Goal: Task Accomplishment & Management: Manage account settings

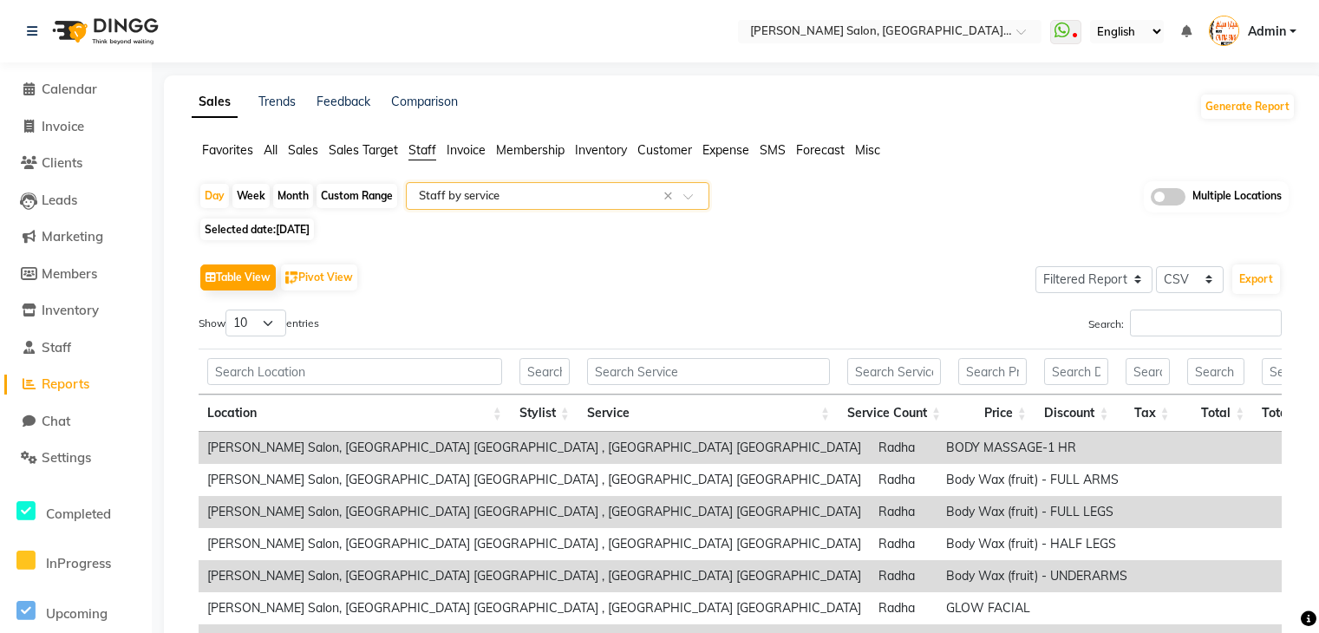
select select "filtered_report"
select select "csv"
click at [29, 89] on icon at bounding box center [28, 88] width 11 height 13
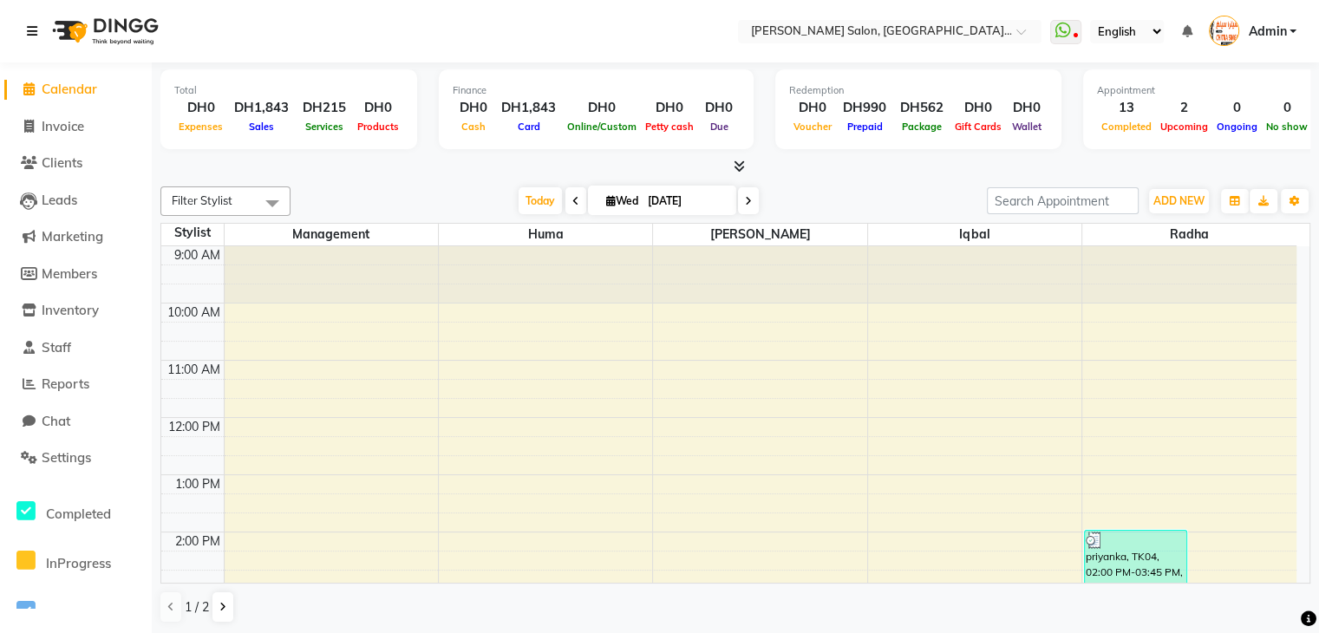
click at [28, 29] on icon at bounding box center [32, 31] width 10 height 12
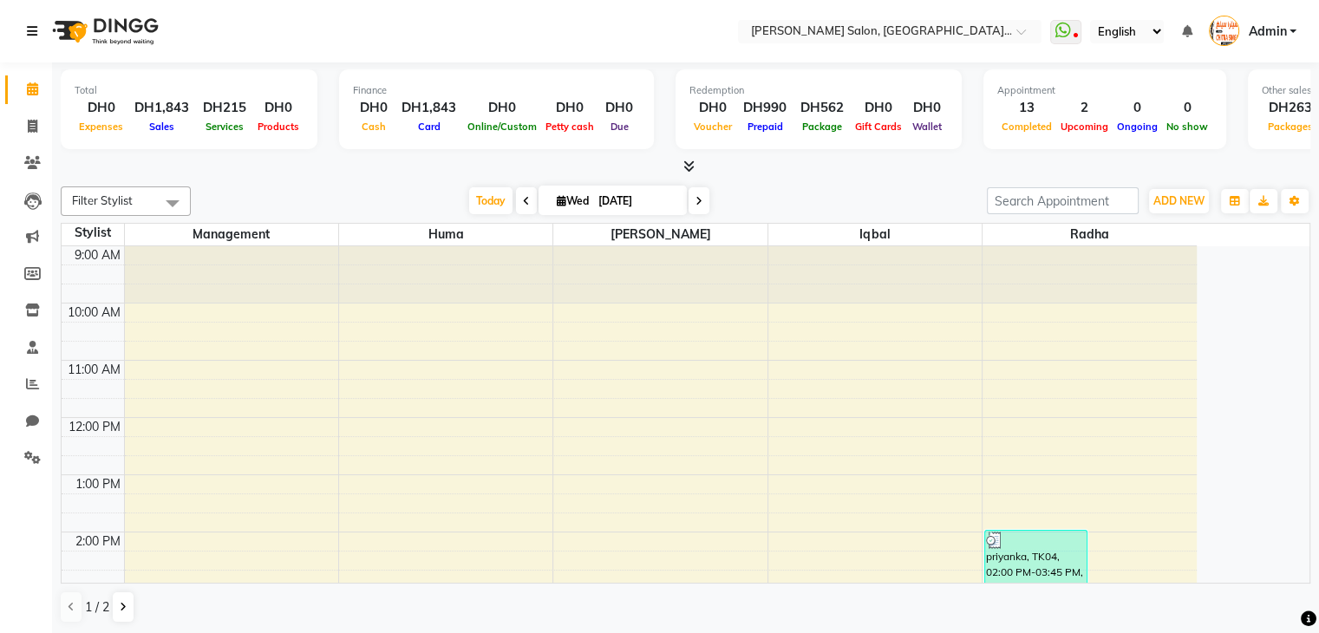
click at [31, 29] on icon at bounding box center [32, 31] width 10 height 12
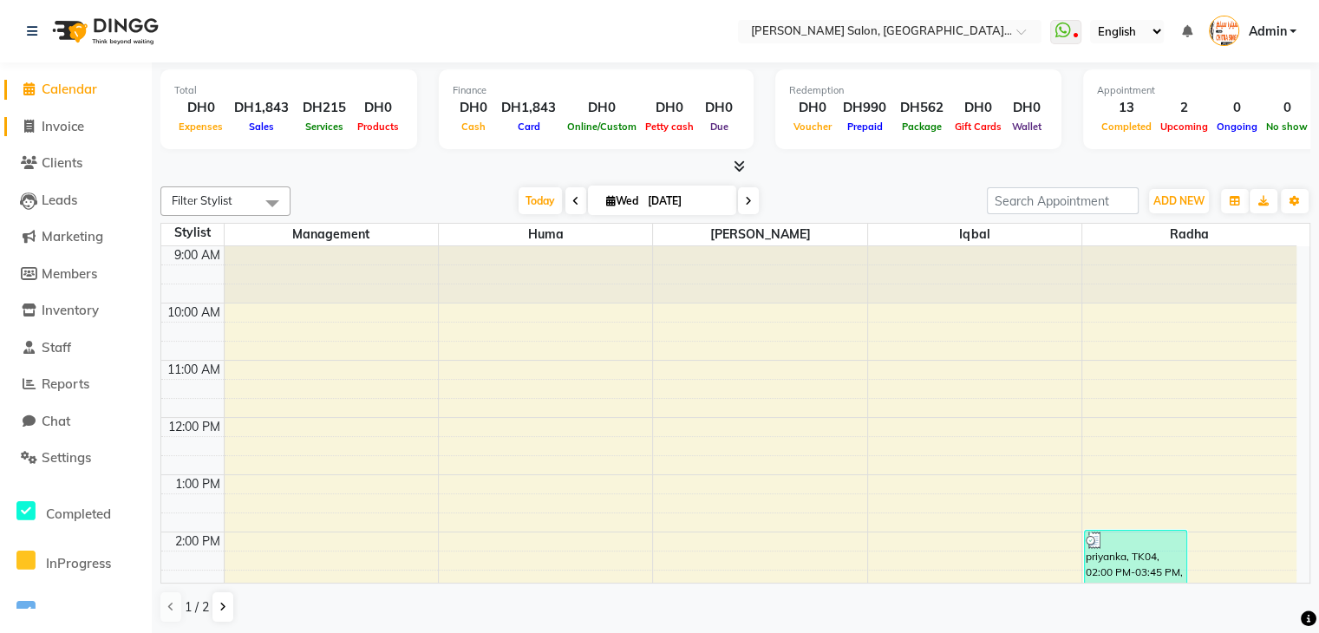
click at [76, 126] on span "Invoice" at bounding box center [63, 126] width 42 height 16
select select "service"
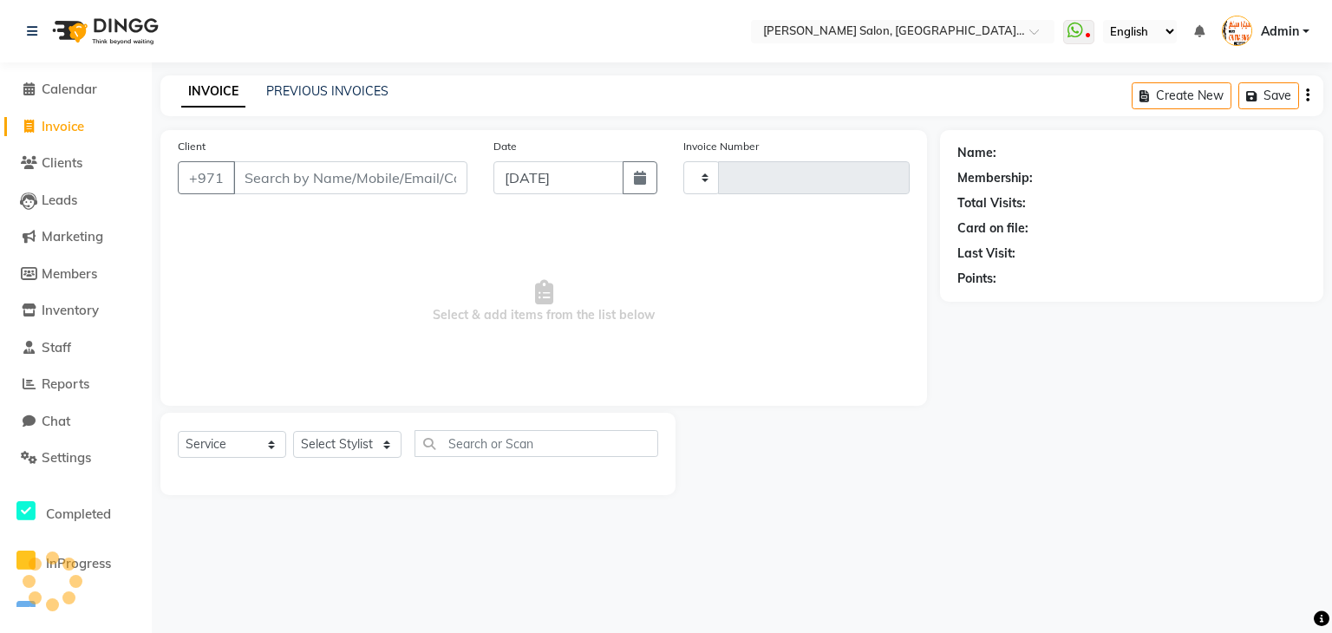
type input "1285"
select select "4069"
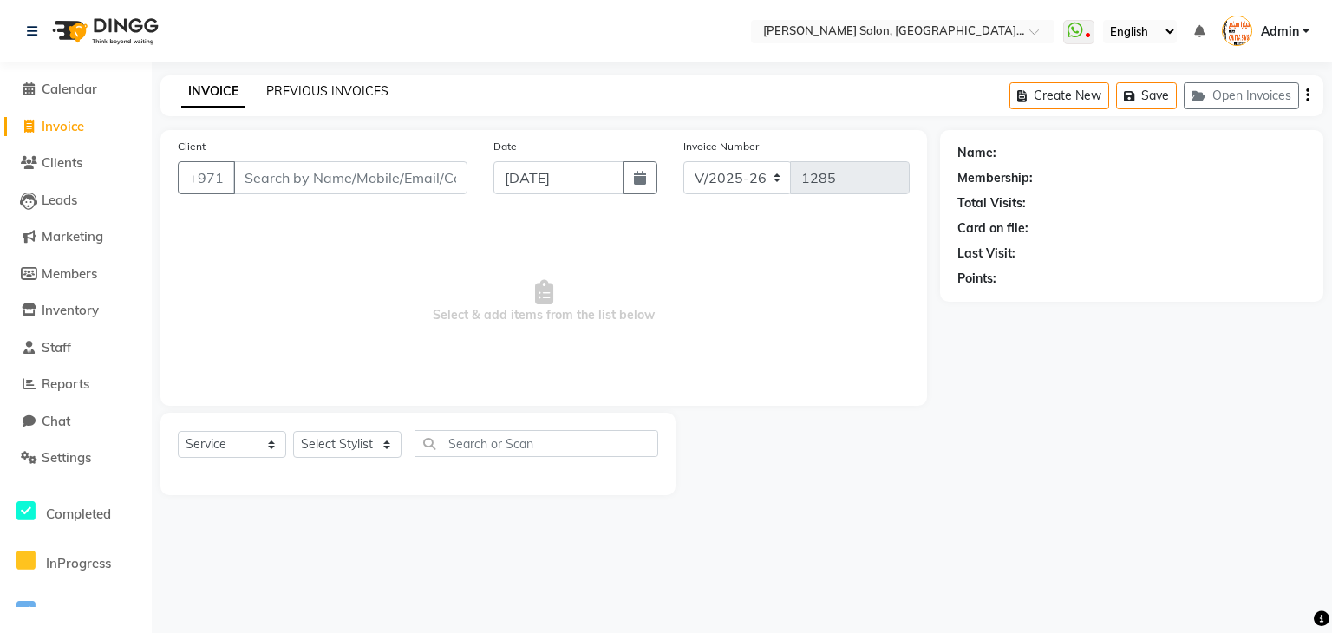
click at [306, 87] on link "PREVIOUS INVOICES" at bounding box center [327, 91] width 122 height 16
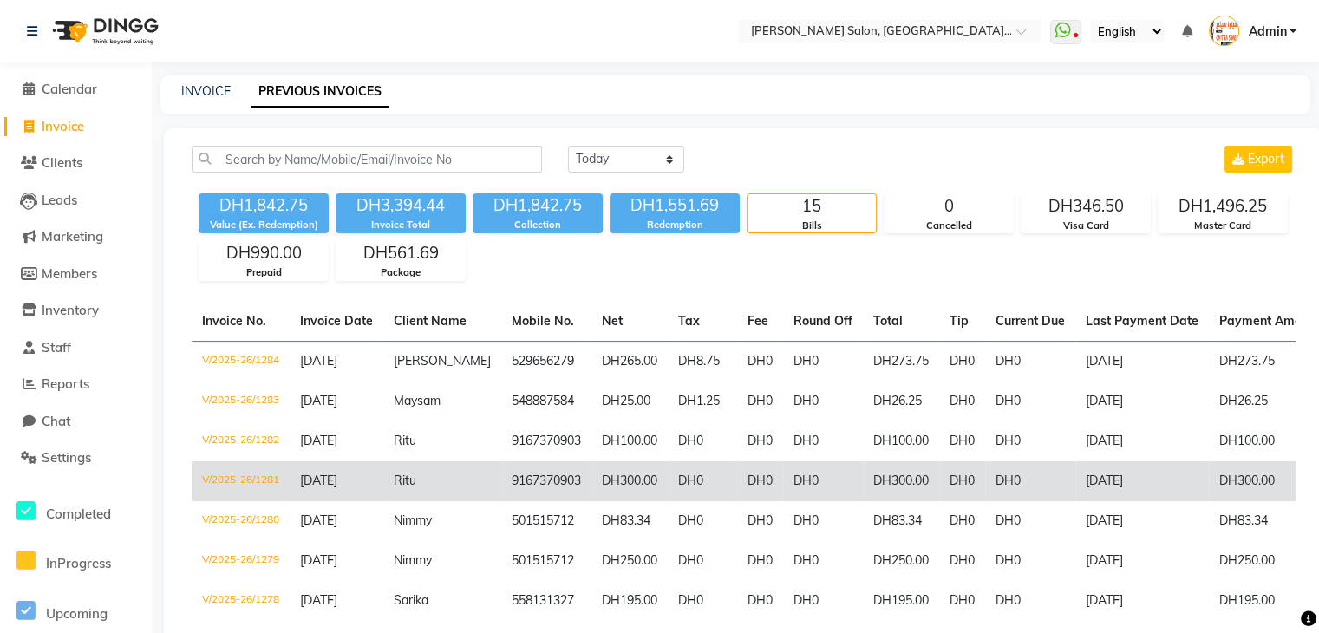
click at [405, 478] on span "Ritu" at bounding box center [405, 480] width 23 height 16
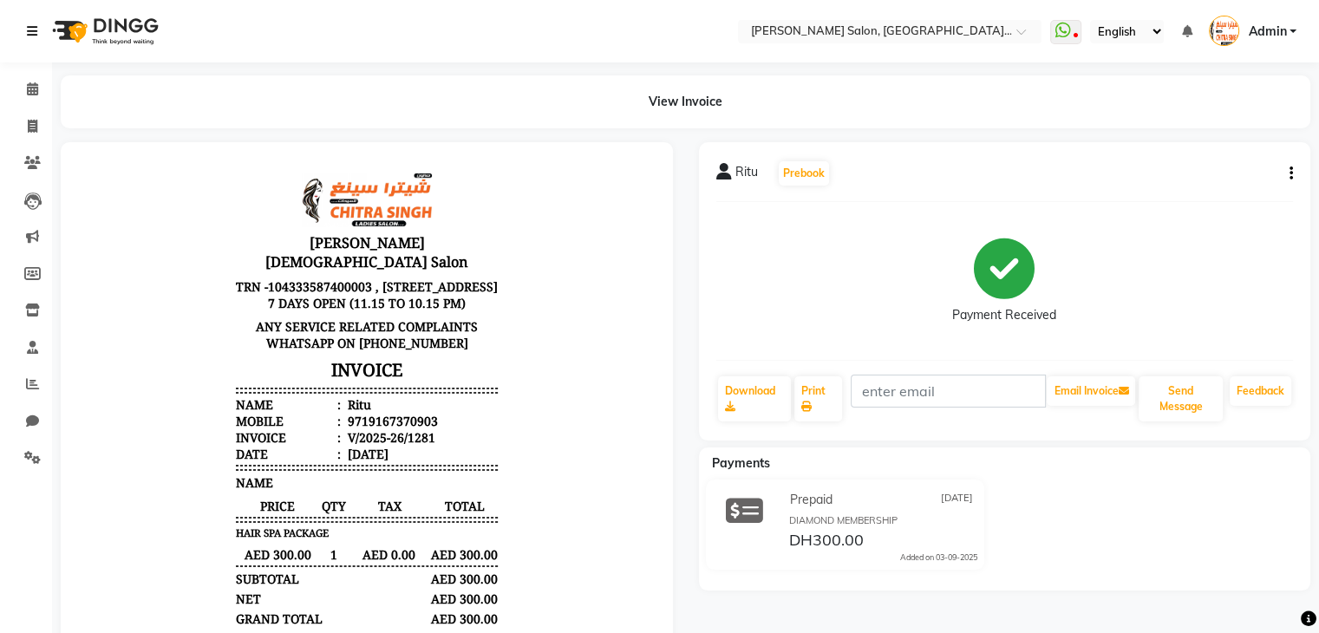
click at [30, 31] on icon at bounding box center [32, 31] width 10 height 12
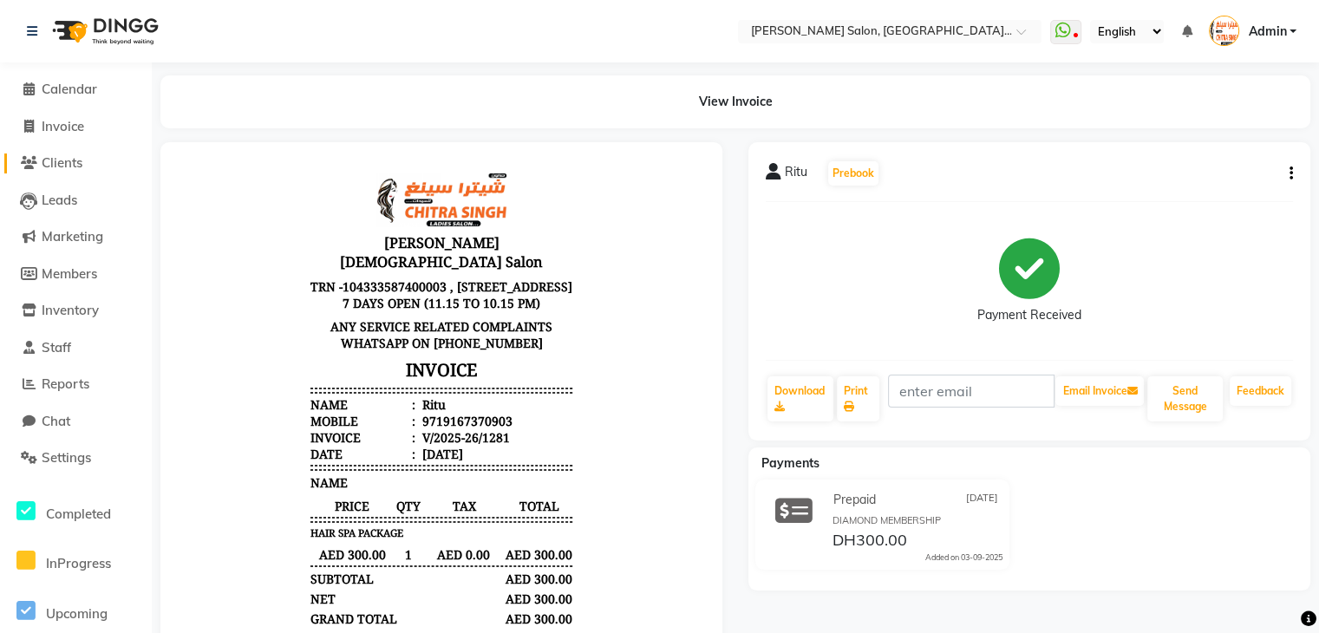
click at [66, 160] on span "Clients" at bounding box center [62, 162] width 41 height 16
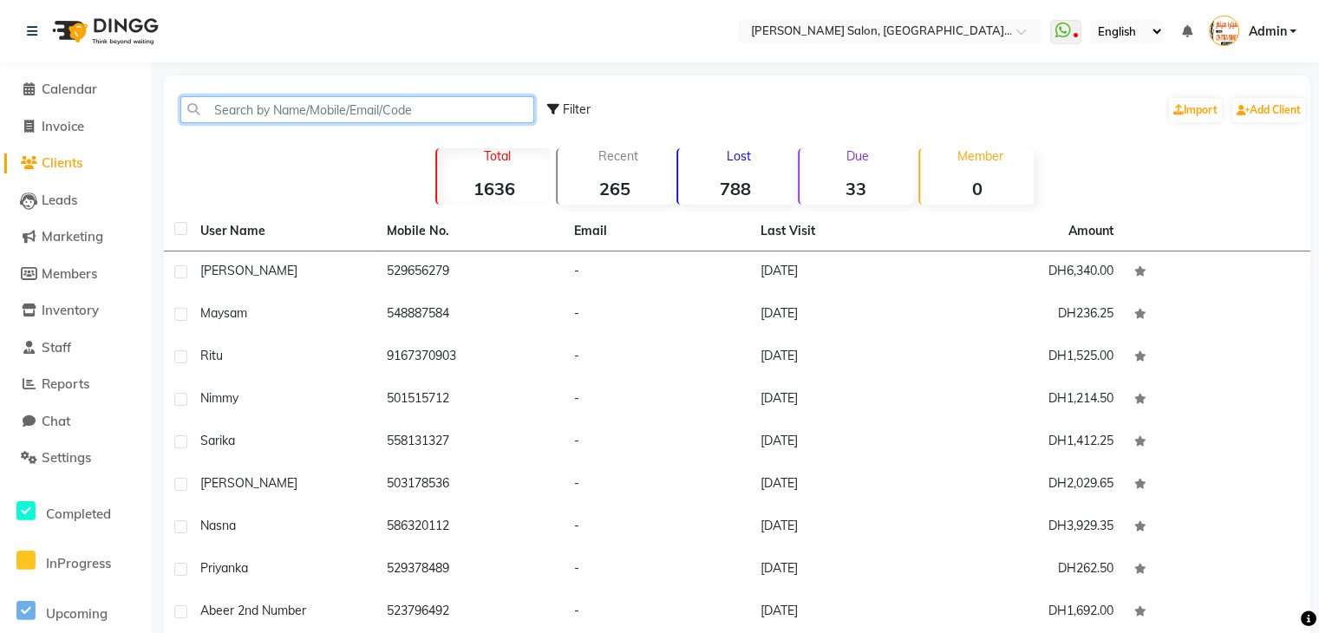
click at [323, 102] on input "text" at bounding box center [357, 109] width 354 height 27
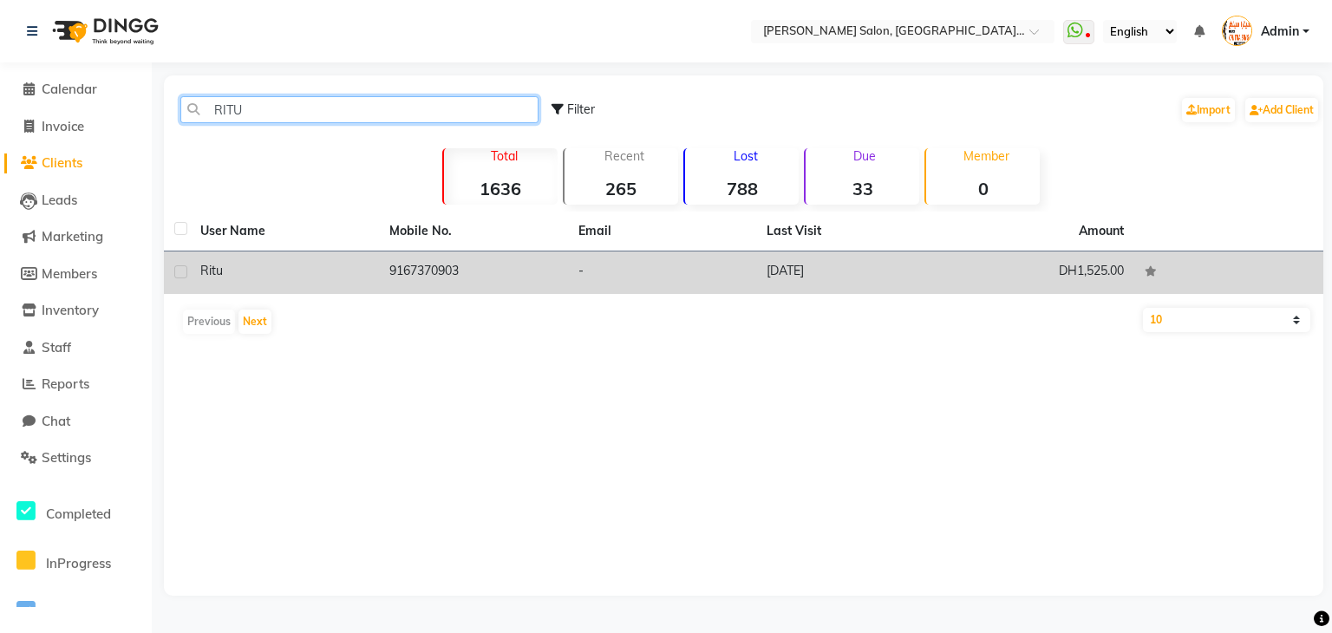
type input "RITU"
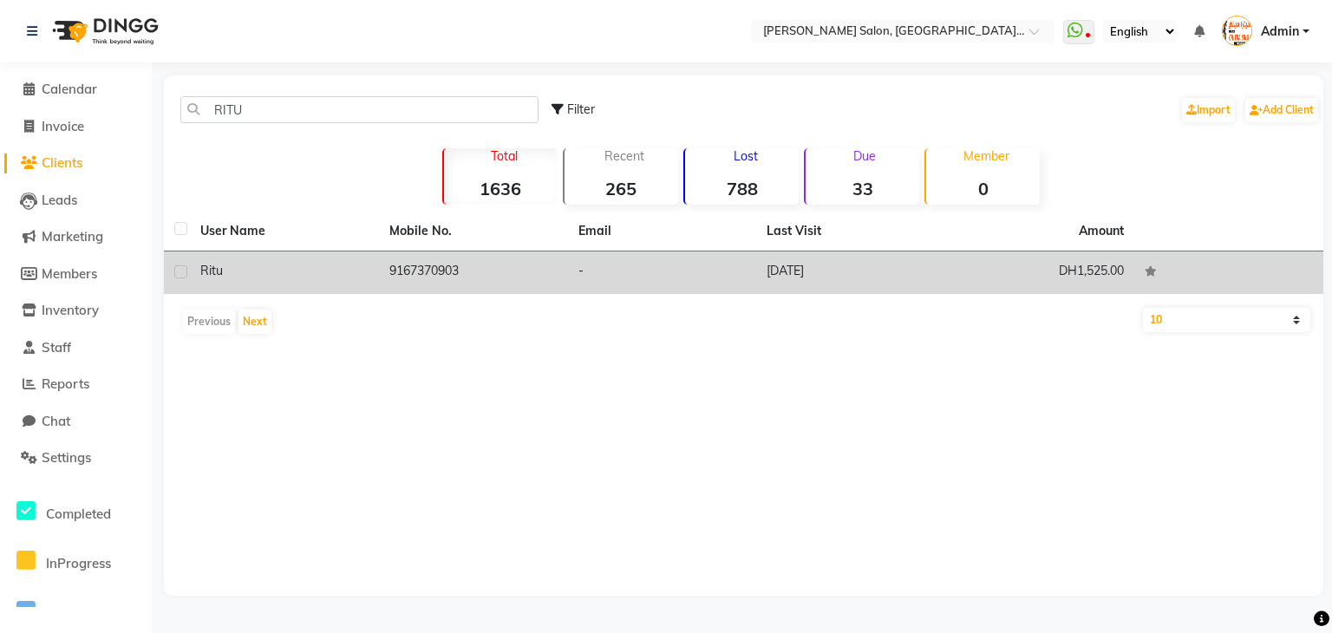
click at [446, 264] on td "9167370903" at bounding box center [473, 272] width 189 height 42
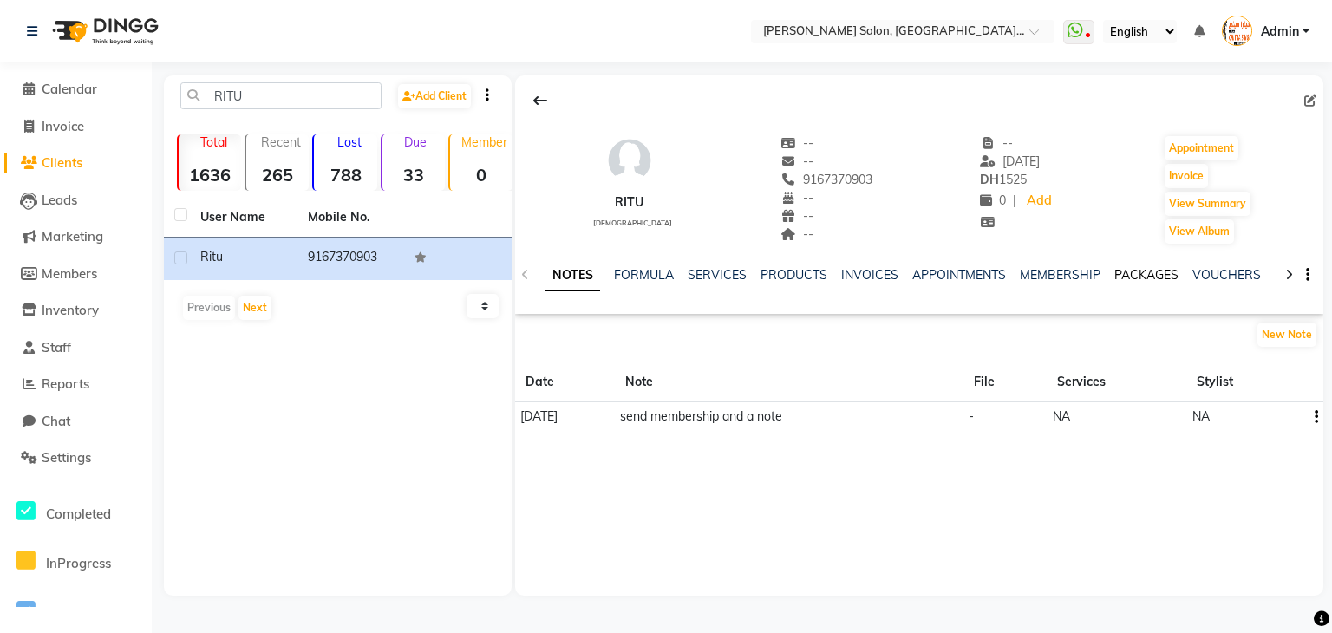
click at [1130, 277] on link "PACKAGES" at bounding box center [1146, 275] width 64 height 16
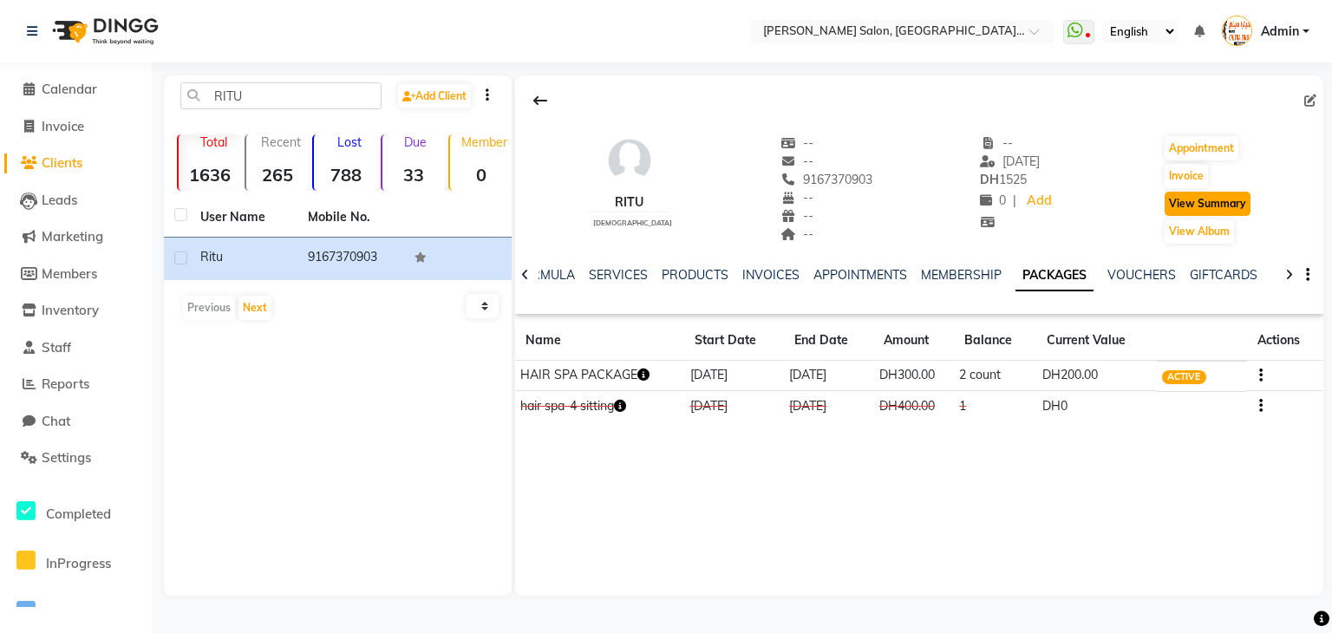
click at [1191, 205] on button "View Summary" at bounding box center [1207, 204] width 86 height 24
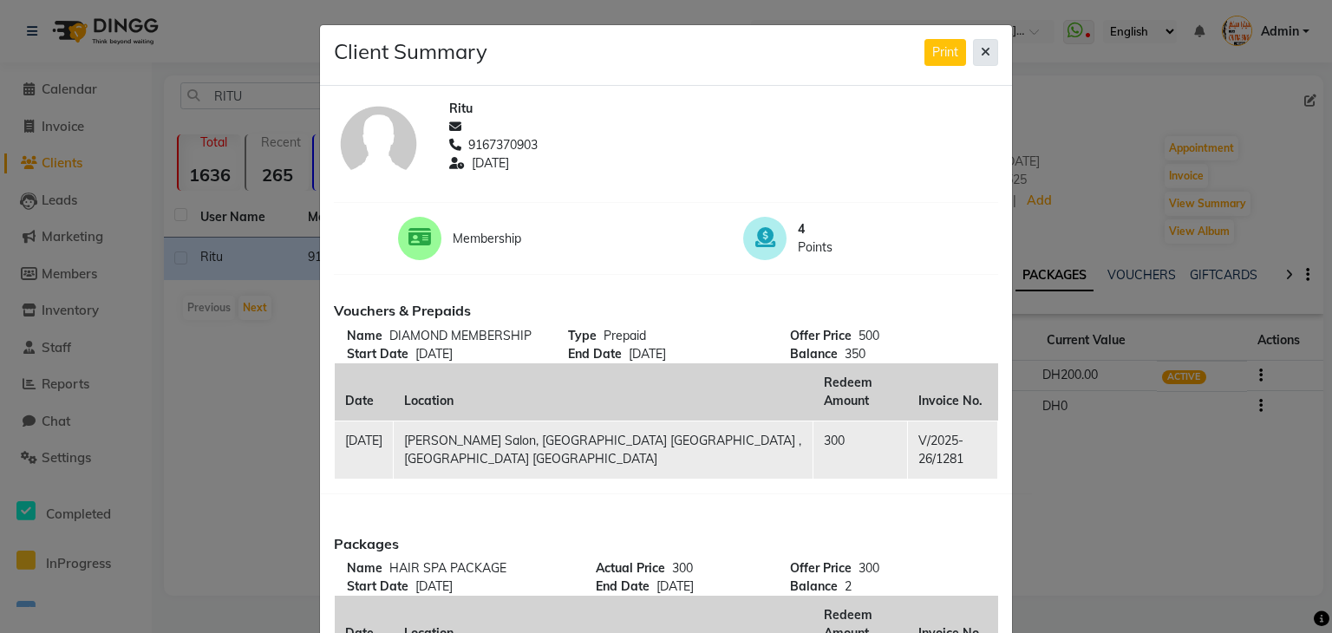
click at [981, 52] on icon at bounding box center [986, 52] width 10 height 12
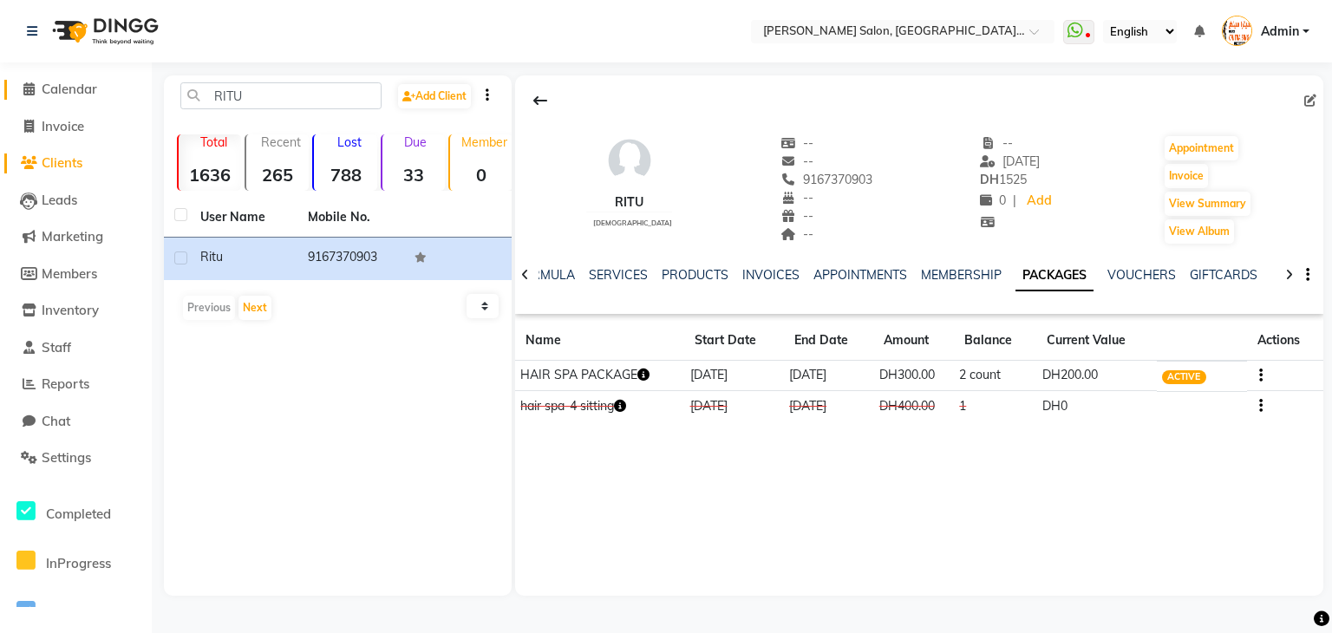
click at [26, 91] on icon at bounding box center [28, 88] width 11 height 13
